Goal: Task Accomplishment & Management: Complete application form

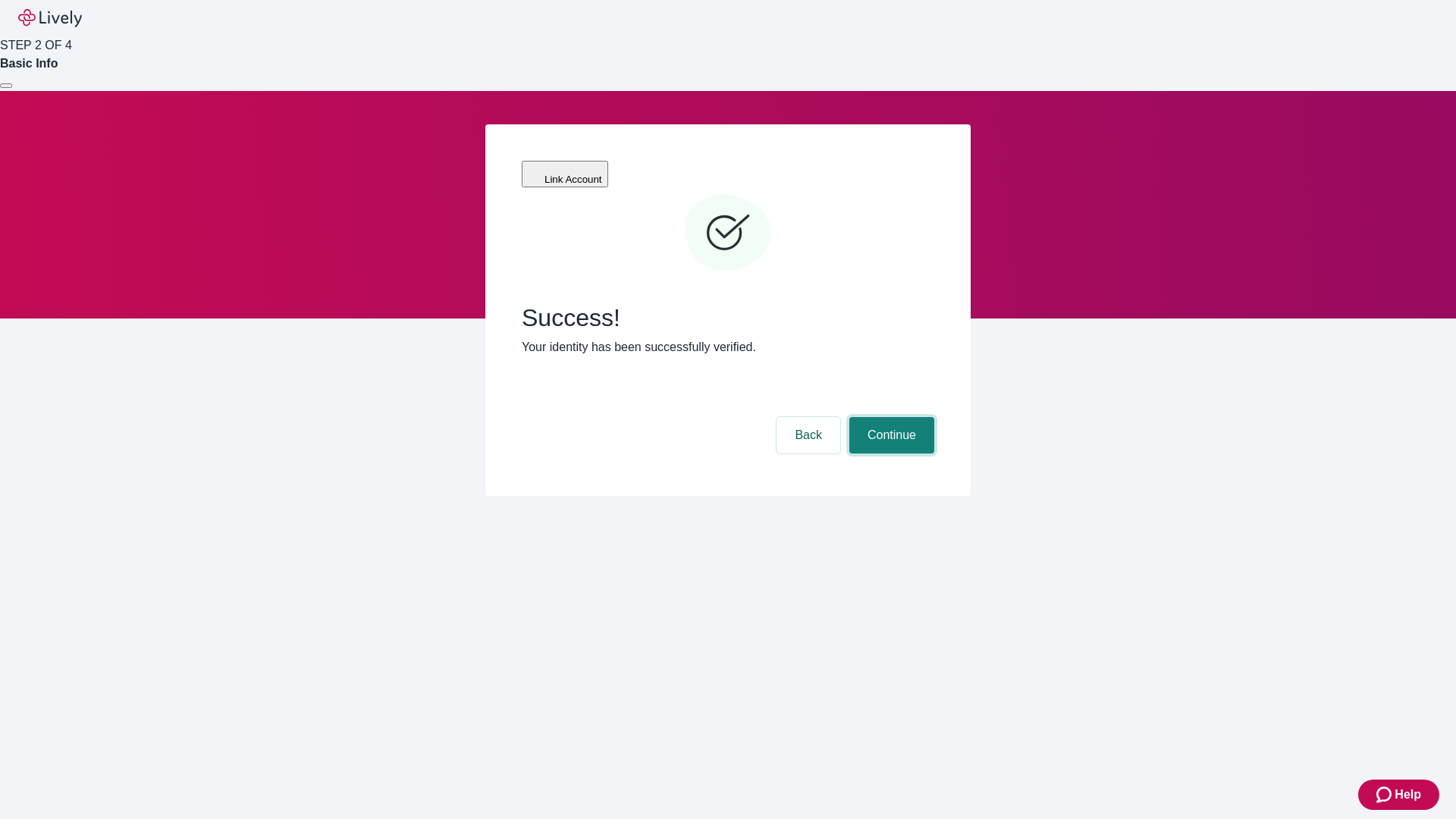
click at [890, 417] on button "Continue" at bounding box center [892, 435] width 85 height 36
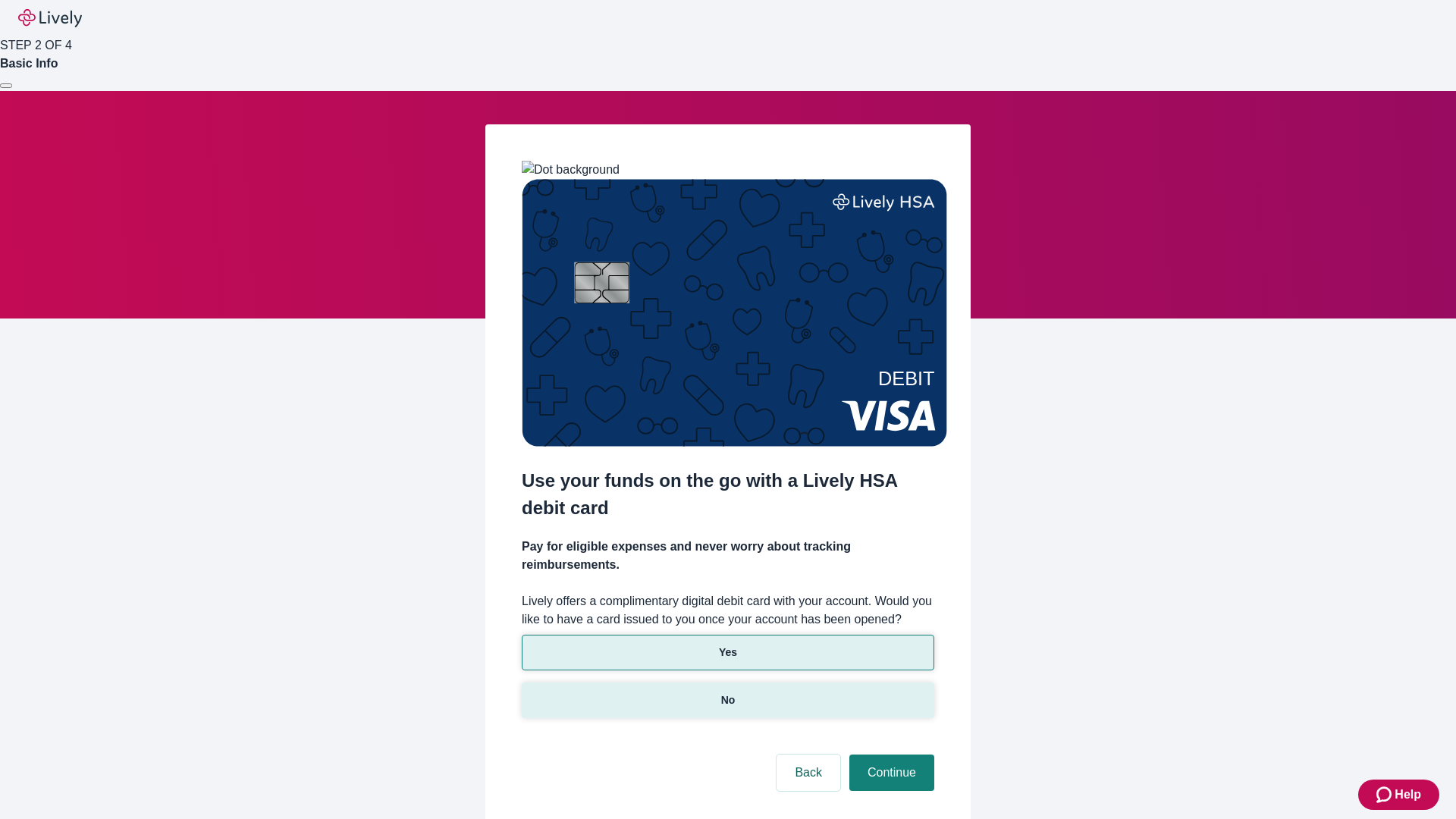
click at [727, 693] on p "No" at bounding box center [728, 700] width 14 height 16
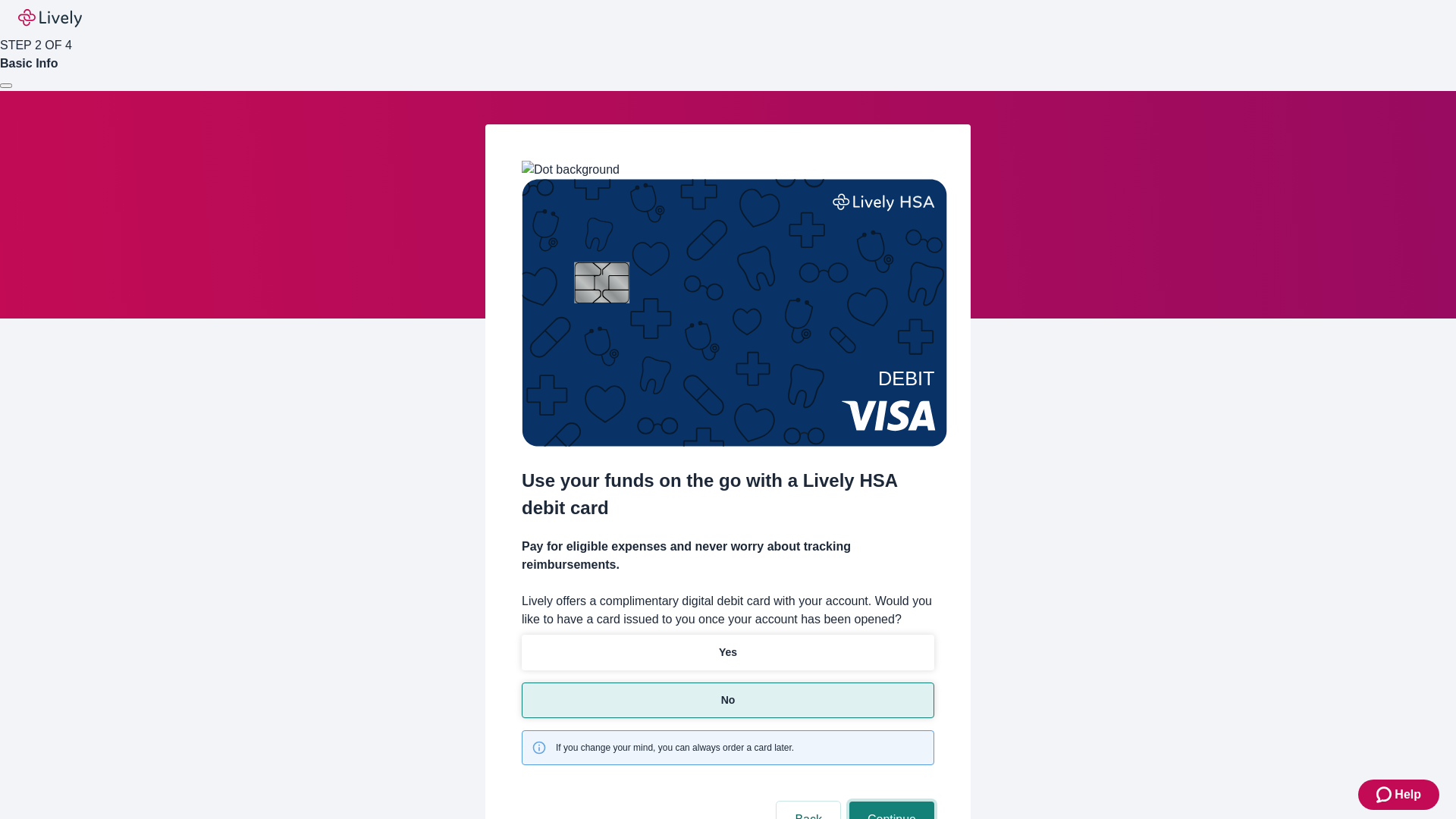
click at [890, 802] on button "Continue" at bounding box center [892, 820] width 85 height 36
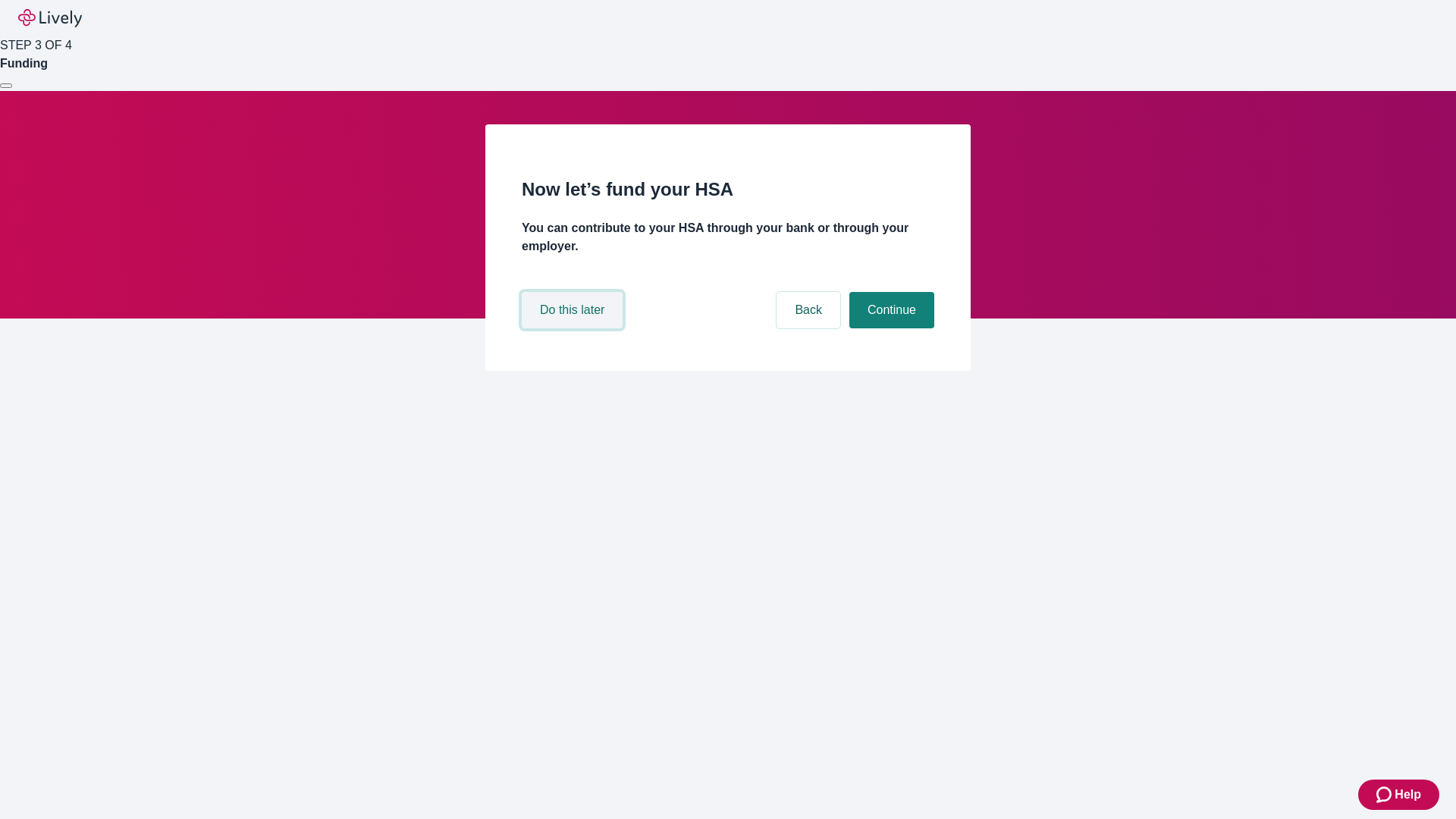
click at [574, 328] on button "Do this later" at bounding box center [572, 309] width 101 height 36
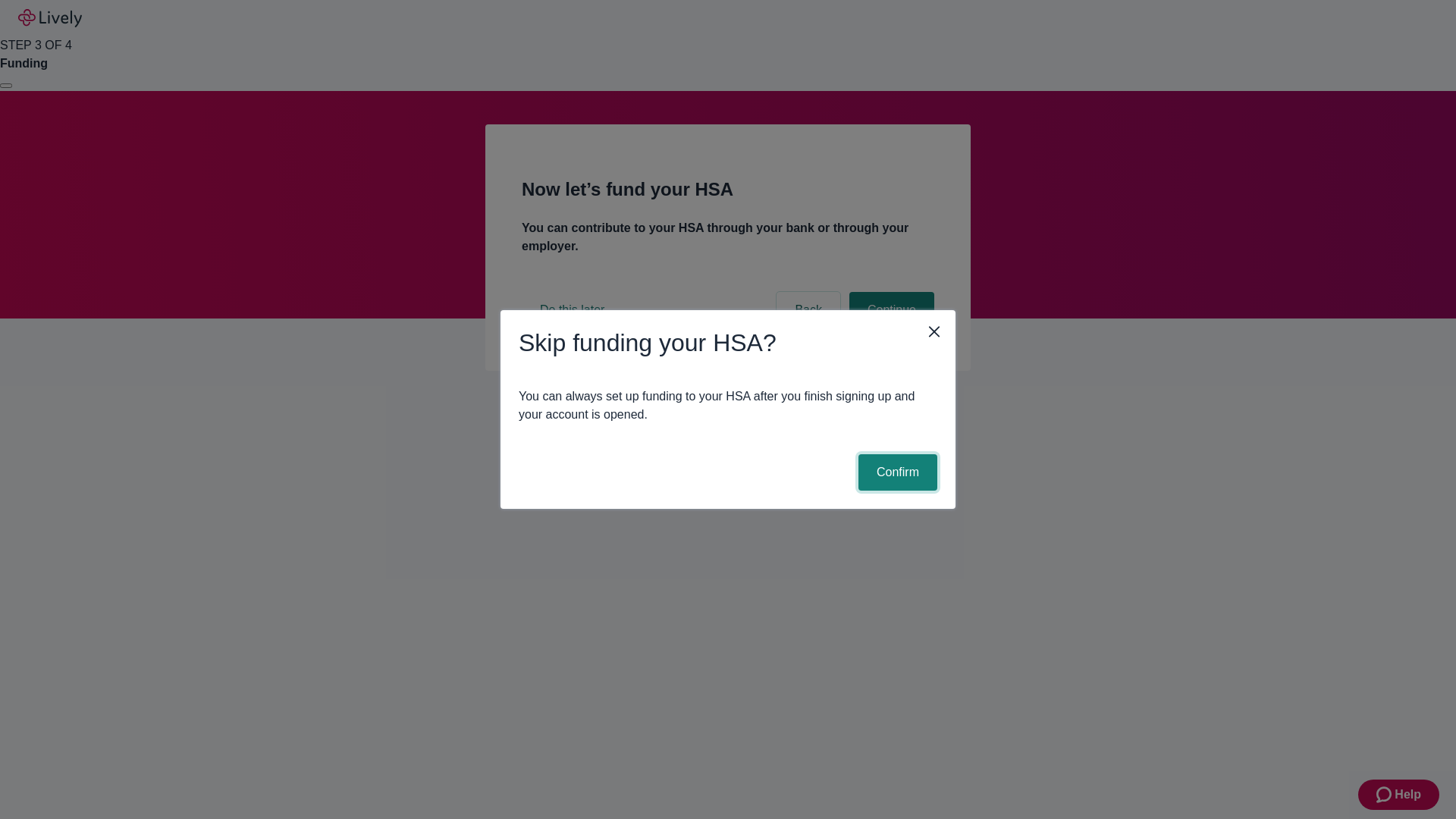
click at [895, 473] on button "Confirm" at bounding box center [898, 472] width 79 height 36
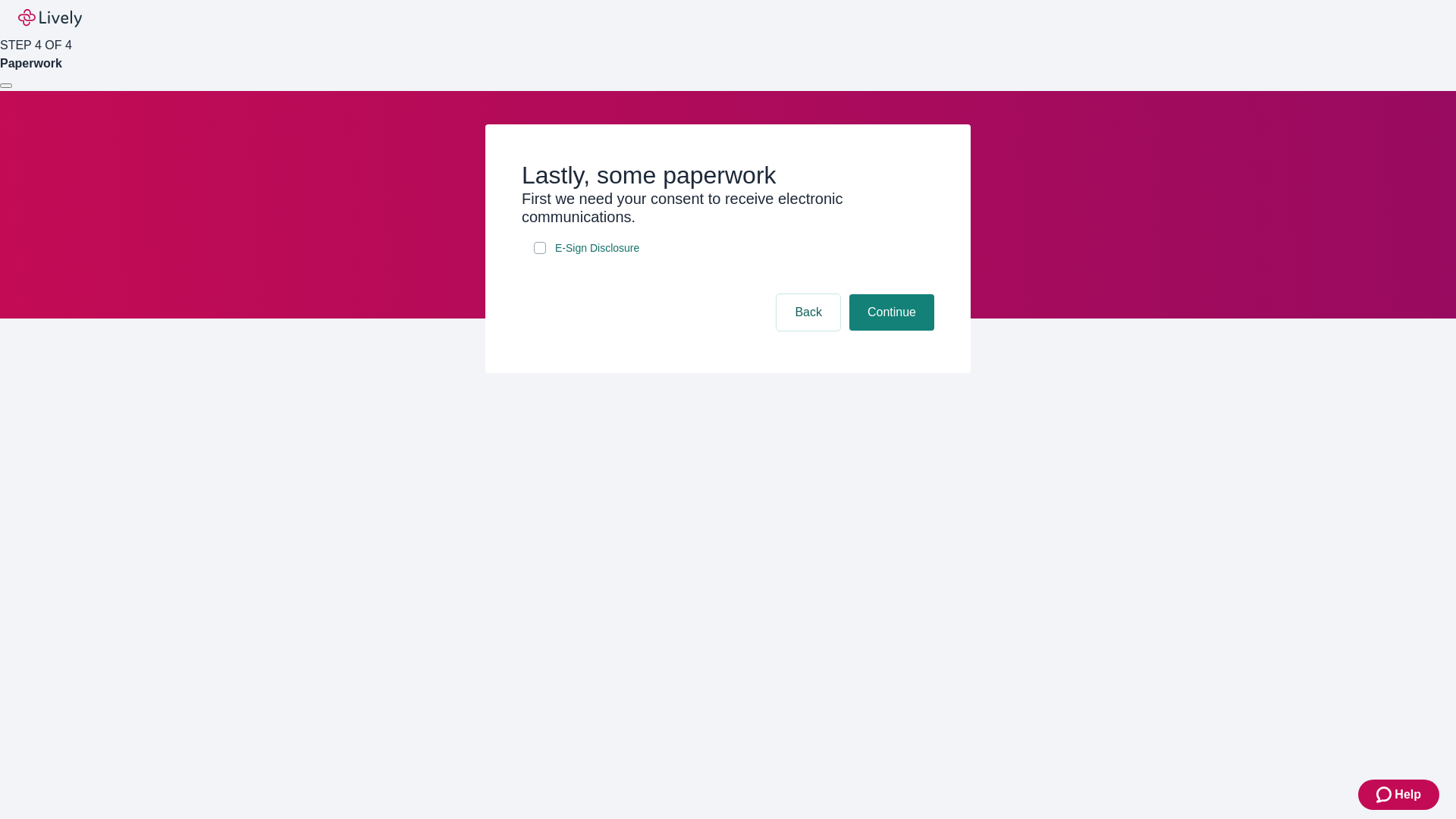
click at [540, 254] on input "E-Sign Disclosure" at bounding box center [539, 248] width 12 height 12
checkbox input "true"
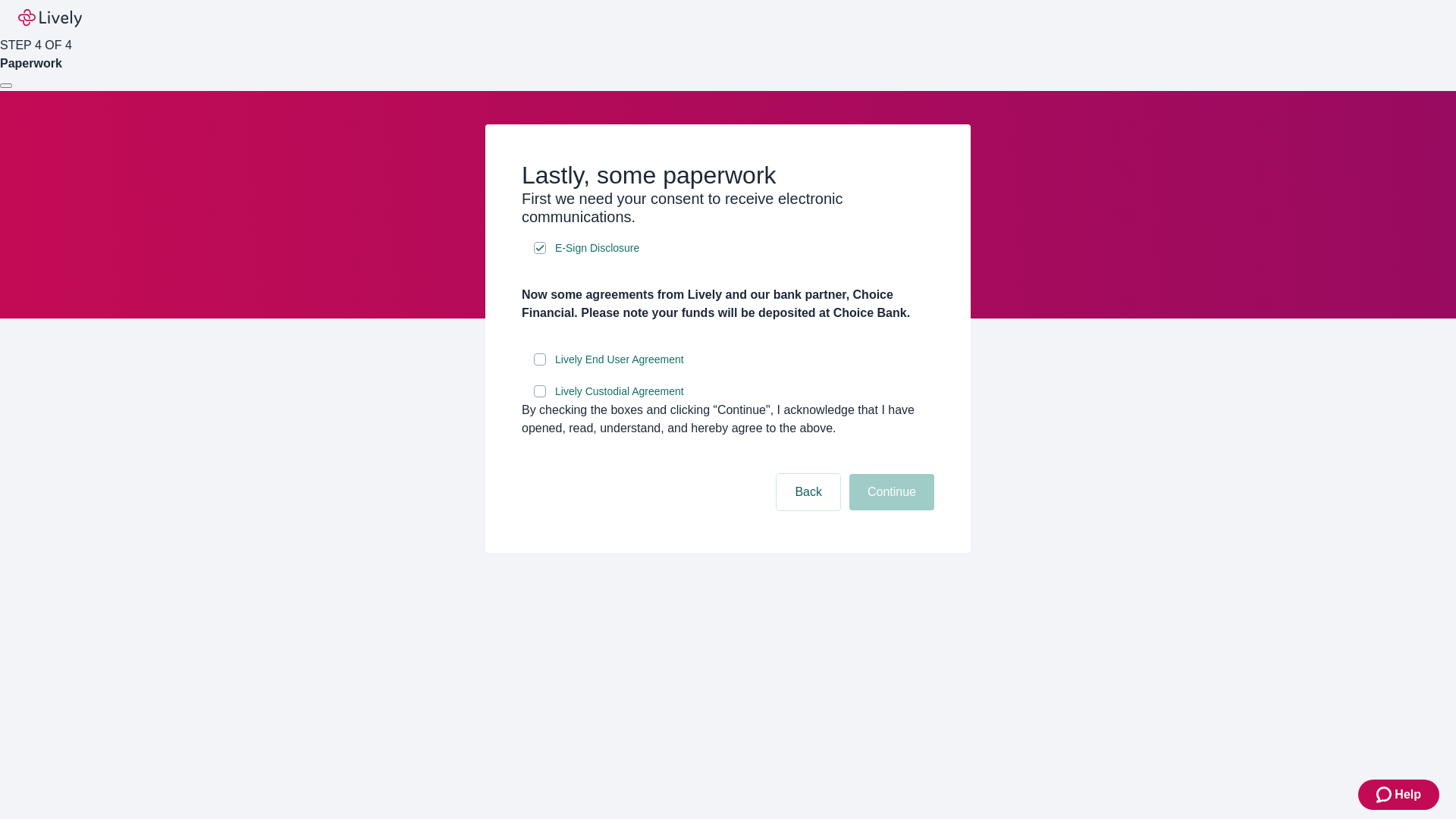
click at [540, 366] on input "Lively End User Agreement" at bounding box center [539, 359] width 12 height 12
checkbox input "true"
click at [540, 397] on input "Lively Custodial Agreement" at bounding box center [539, 391] width 12 height 12
checkbox input "true"
click at [890, 510] on button "Continue" at bounding box center [892, 492] width 85 height 36
